Goal: Task Accomplishment & Management: Use online tool/utility

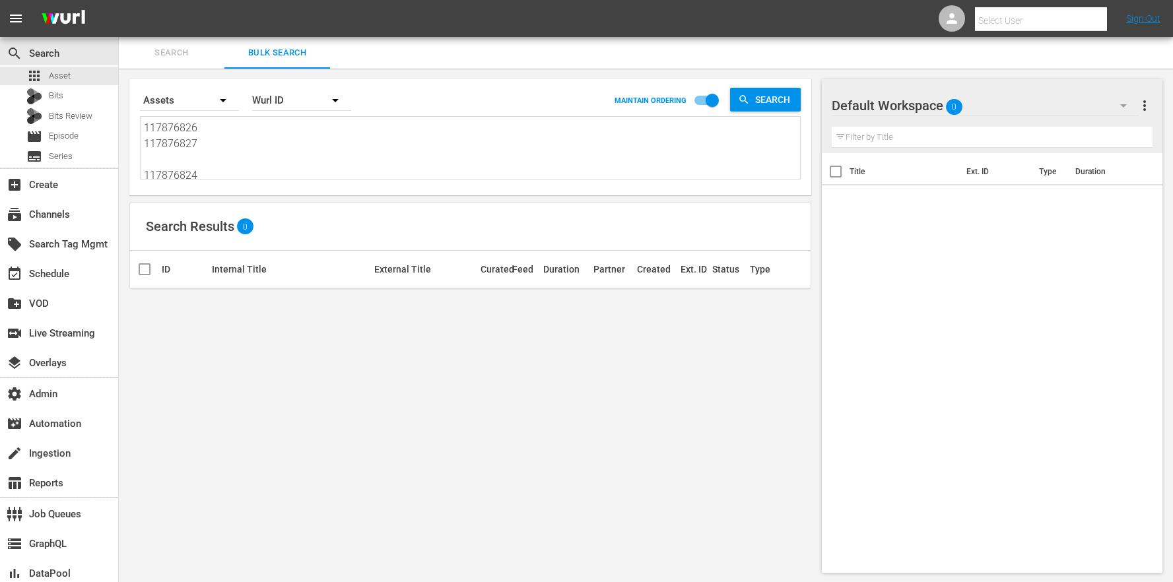
click at [284, 164] on textarea "117876826 117876827 117876824 117876825 117876822 117876823 117876821 117876817…" at bounding box center [472, 150] width 656 height 60
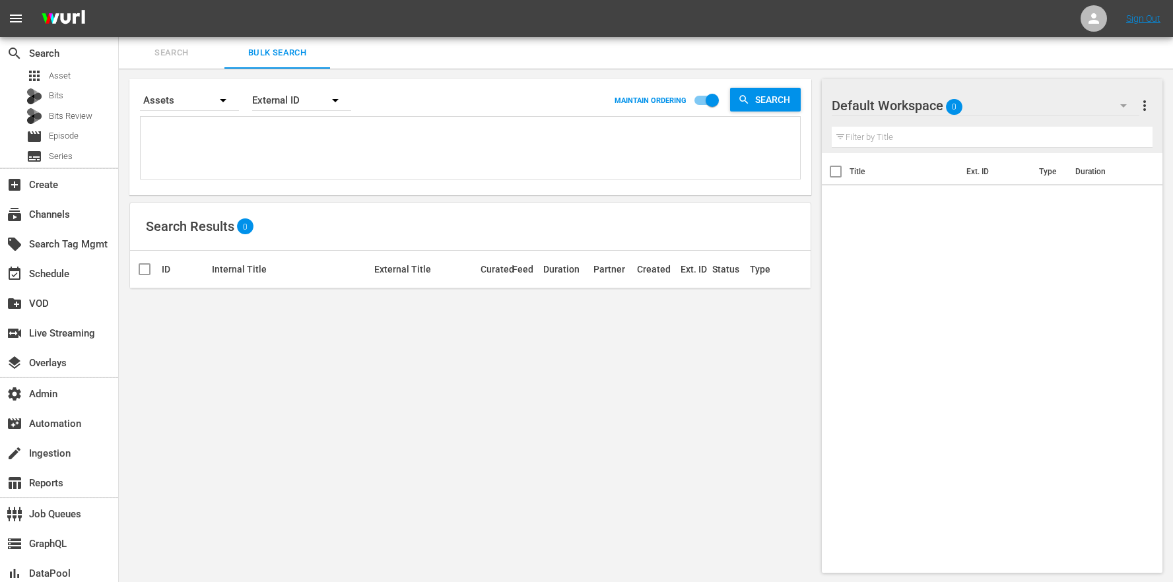
click at [417, 164] on textarea at bounding box center [472, 150] width 656 height 60
click at [301, 100] on div "External ID" at bounding box center [301, 100] width 99 height 37
drag, startPoint x: 300, startPoint y: 151, endPoint x: 249, endPoint y: 146, distance: 51.0
click at [300, 151] on div "Wurl ID" at bounding box center [294, 158] width 53 height 21
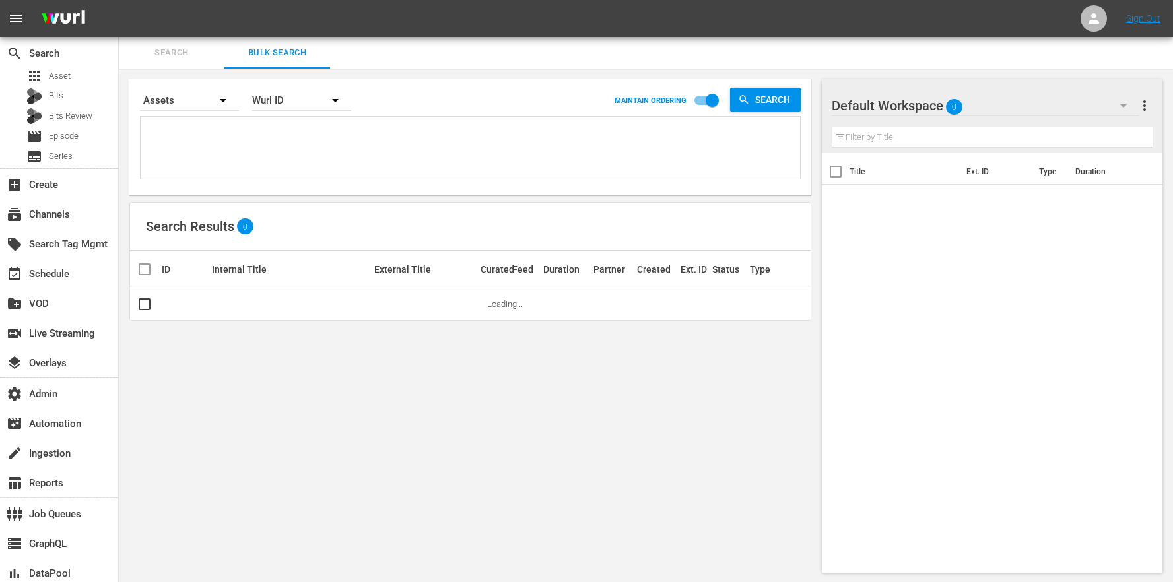
click at [240, 139] on div "External ID Wurl ID Title" at bounding box center [586, 291] width 1173 height 582
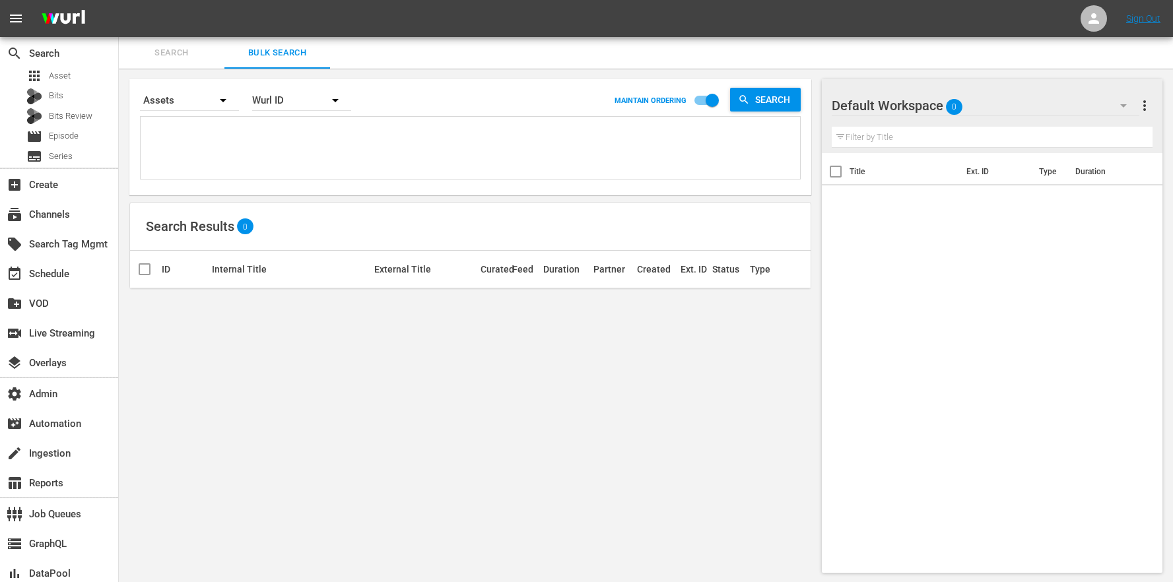
click at [287, 121] on textarea at bounding box center [472, 150] width 656 height 60
paste textarea "117876826 117876827 117876824 117876825 117876822 117876823 117876821 117876817…"
type textarea "117876826 117876827 117876824 117876825 117876822 117876823 117876821 117876817…"
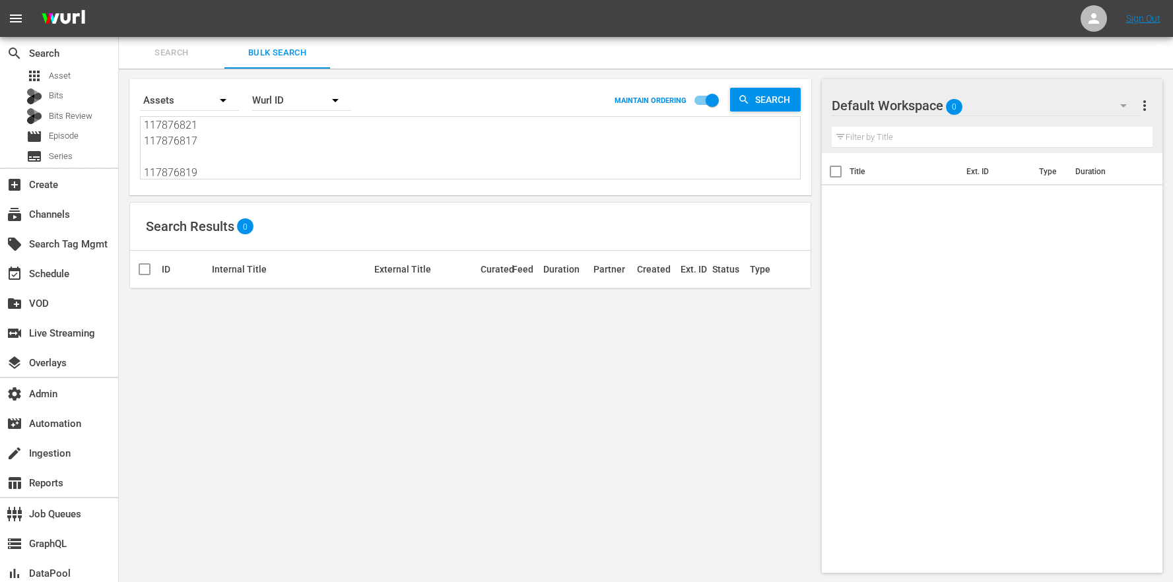
click at [711, 101] on input "checkbox" at bounding box center [712, 102] width 75 height 25
checkbox input "false"
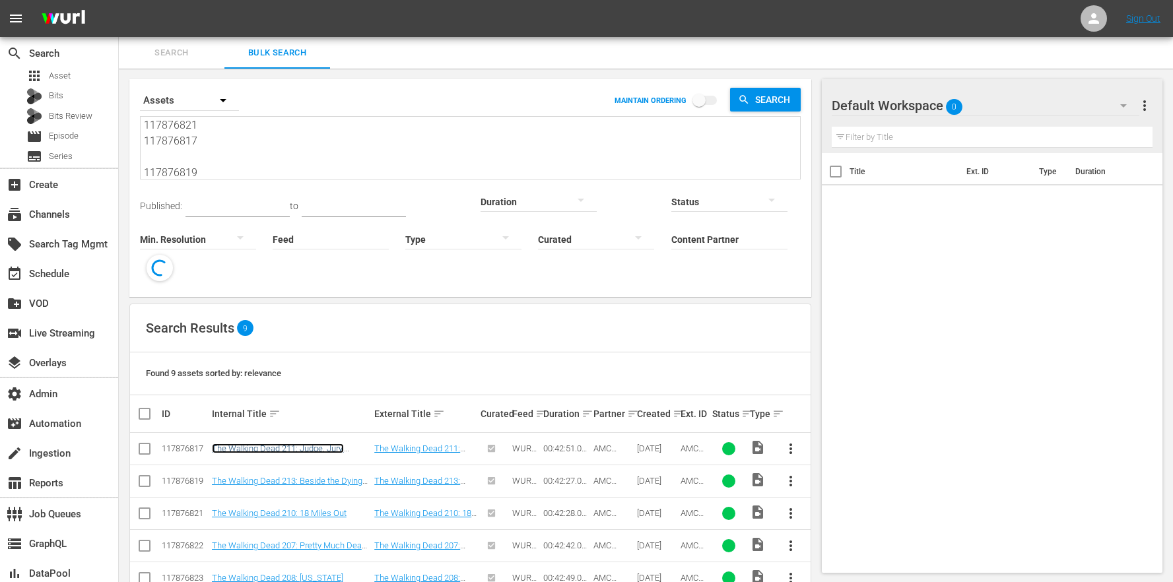
click at [265, 444] on link "The Walking Dead 211: Judge, Jury, Executioner" at bounding box center [278, 454] width 132 height 20
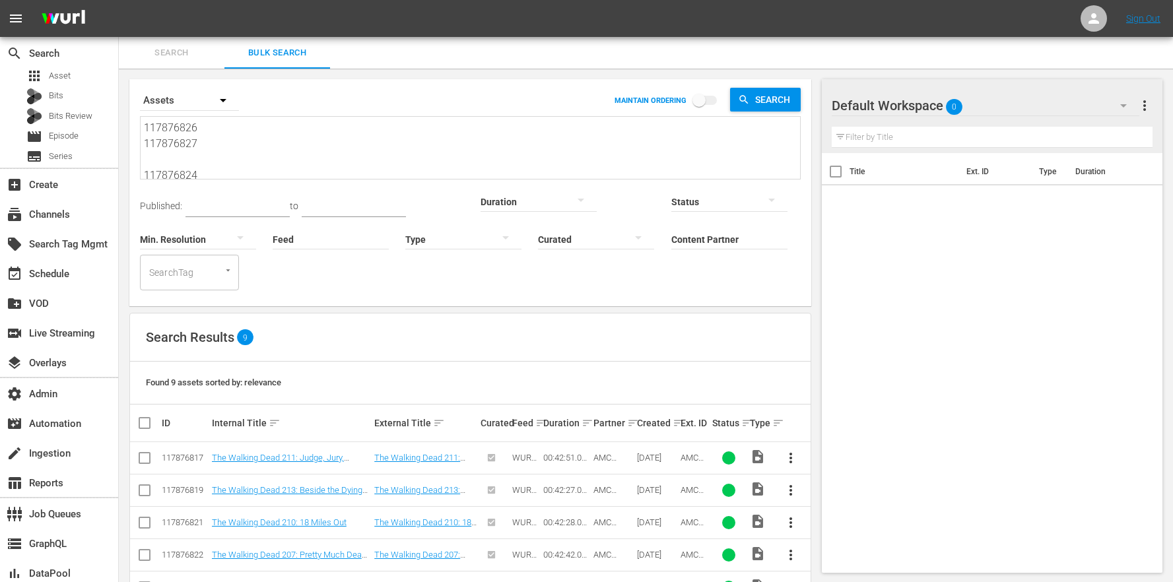
click at [183, 318] on div "Search Results 9" at bounding box center [470, 338] width 681 height 48
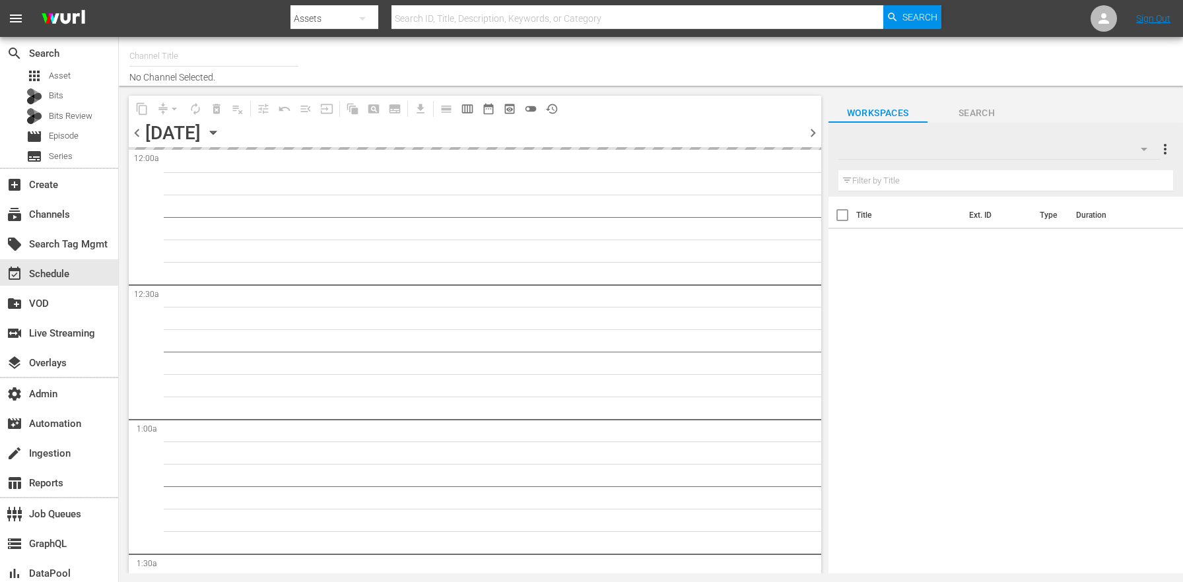
type input "AMC Español (1228)"
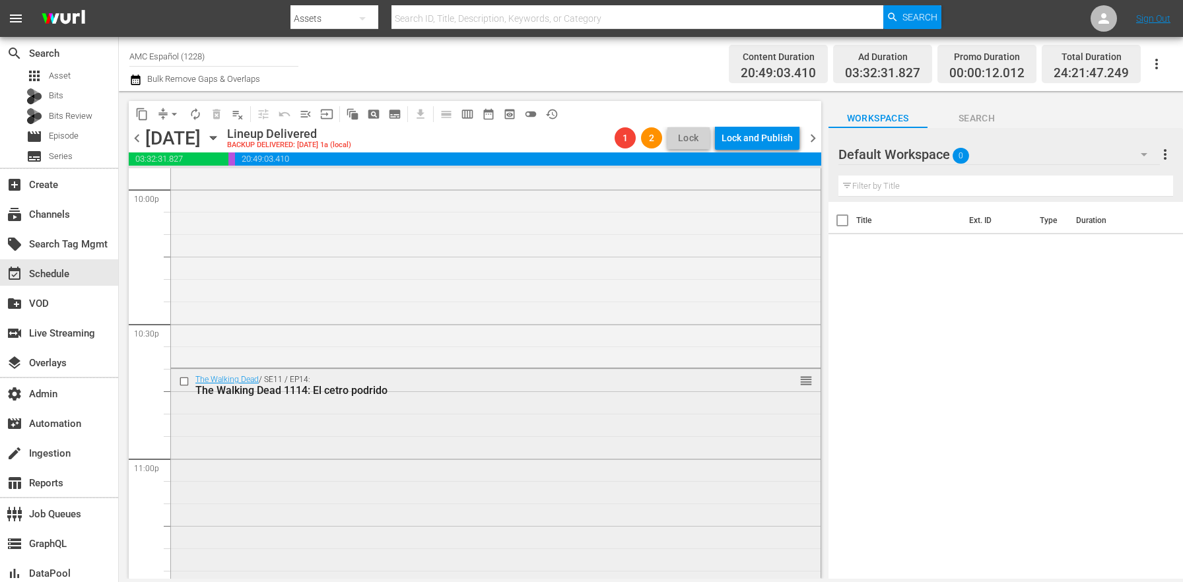
scroll to position [6156, 0]
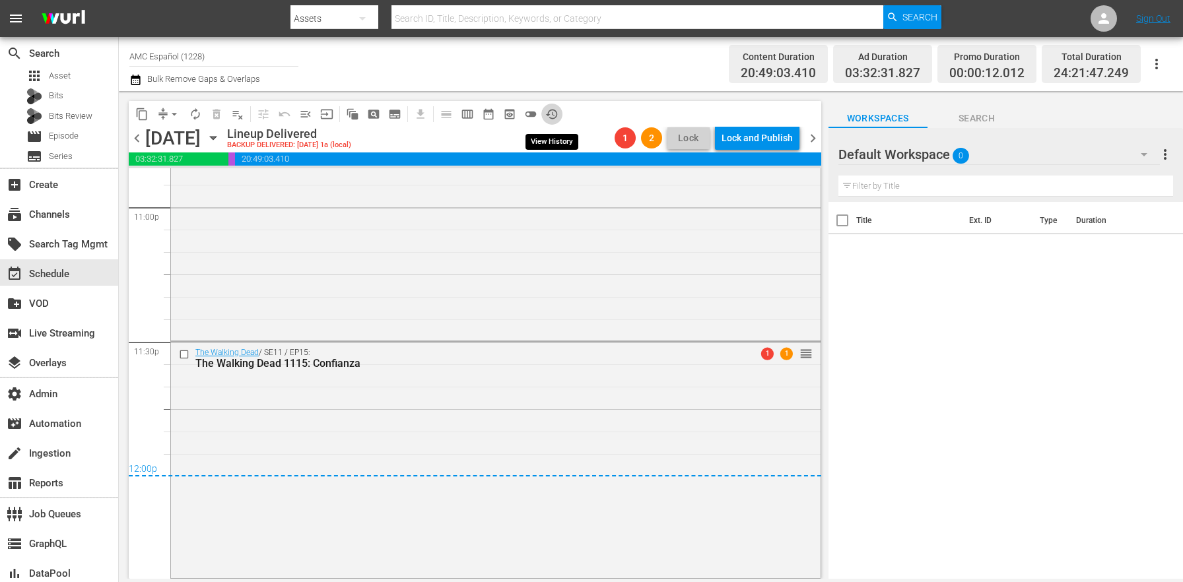
click at [551, 114] on span "history_outlined" at bounding box center [551, 114] width 13 height 13
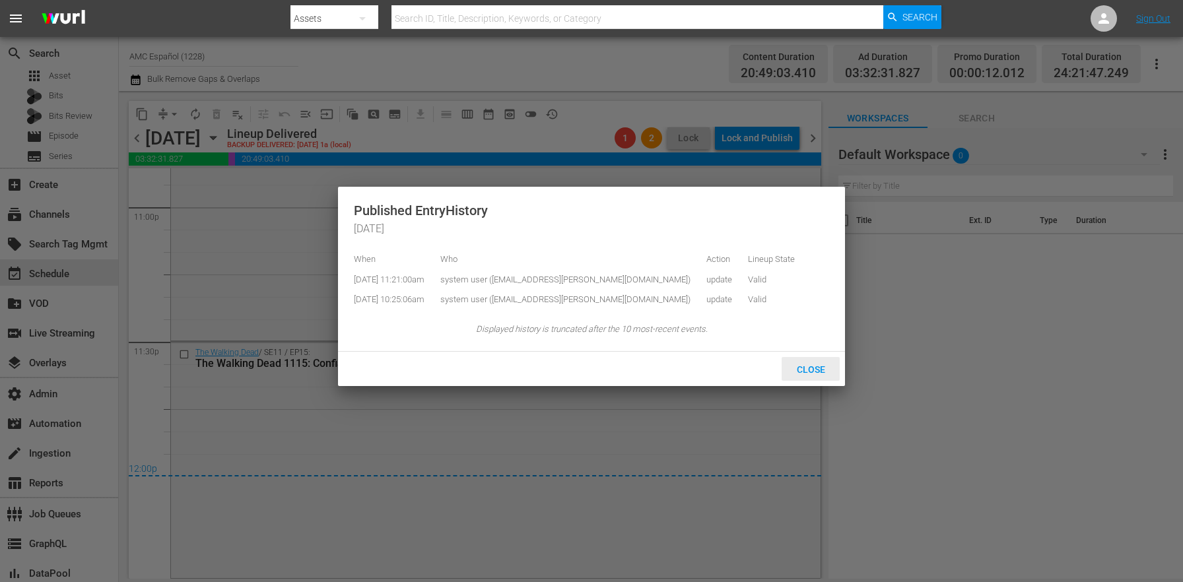
click at [799, 372] on div "Close" at bounding box center [811, 369] width 58 height 24
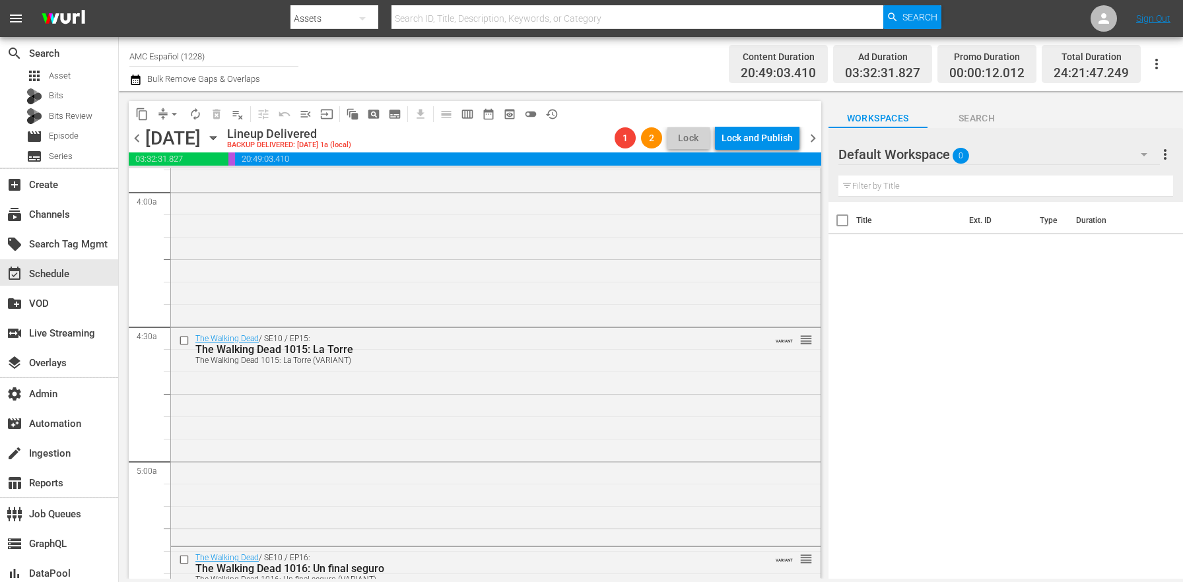
scroll to position [0, 0]
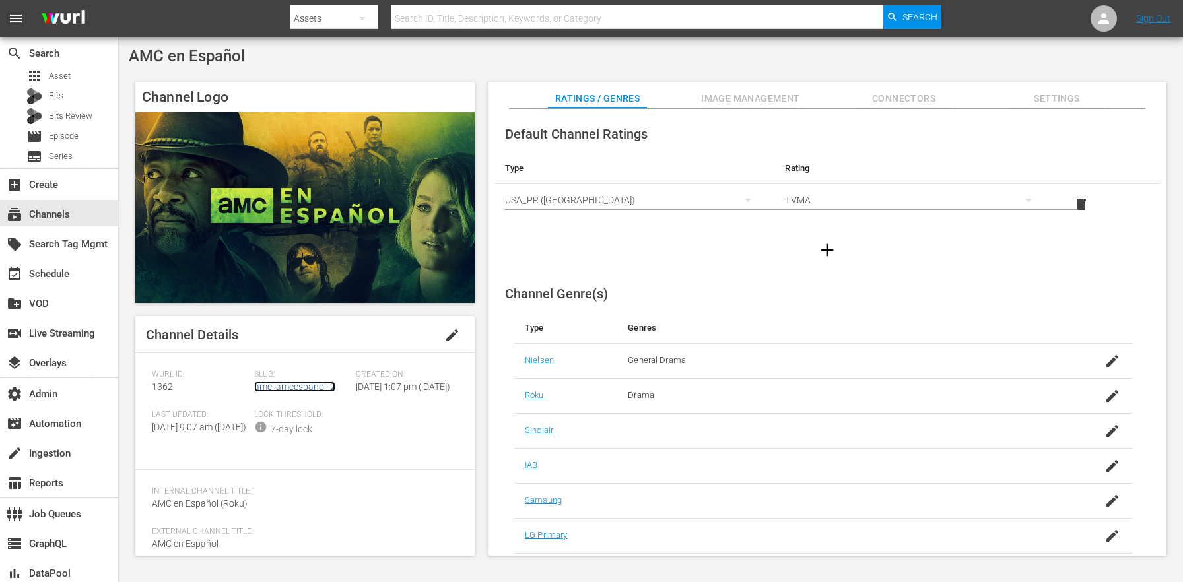
click at [319, 383] on link "amc_amcespanol_2" at bounding box center [294, 387] width 81 height 11
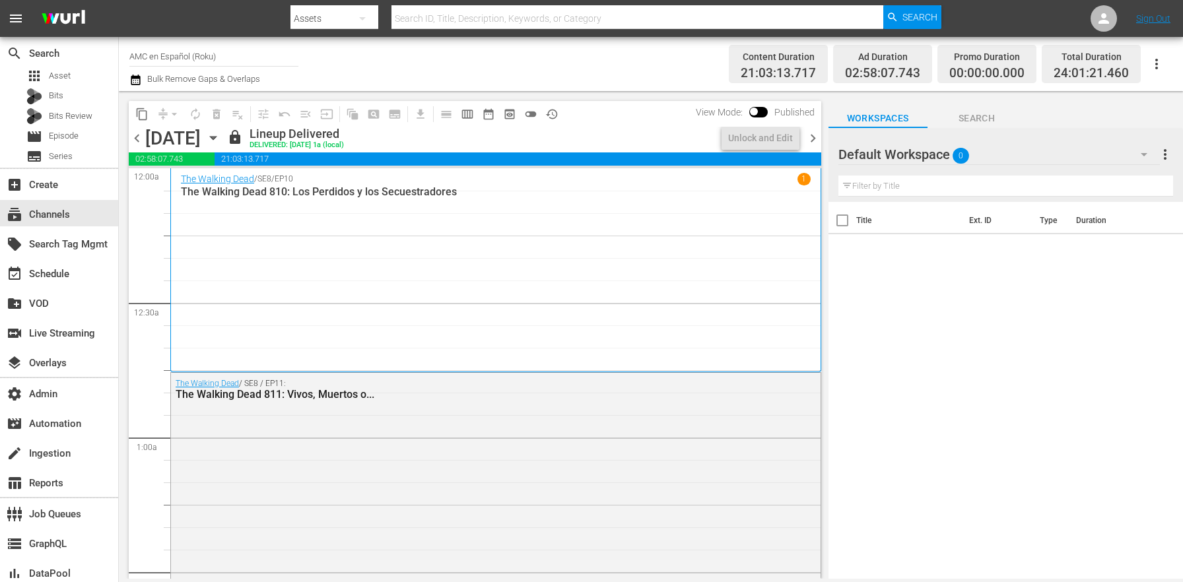
click at [808, 131] on span "chevron_right" at bounding box center [813, 138] width 17 height 17
